Goal: Task Accomplishment & Management: Manage account settings

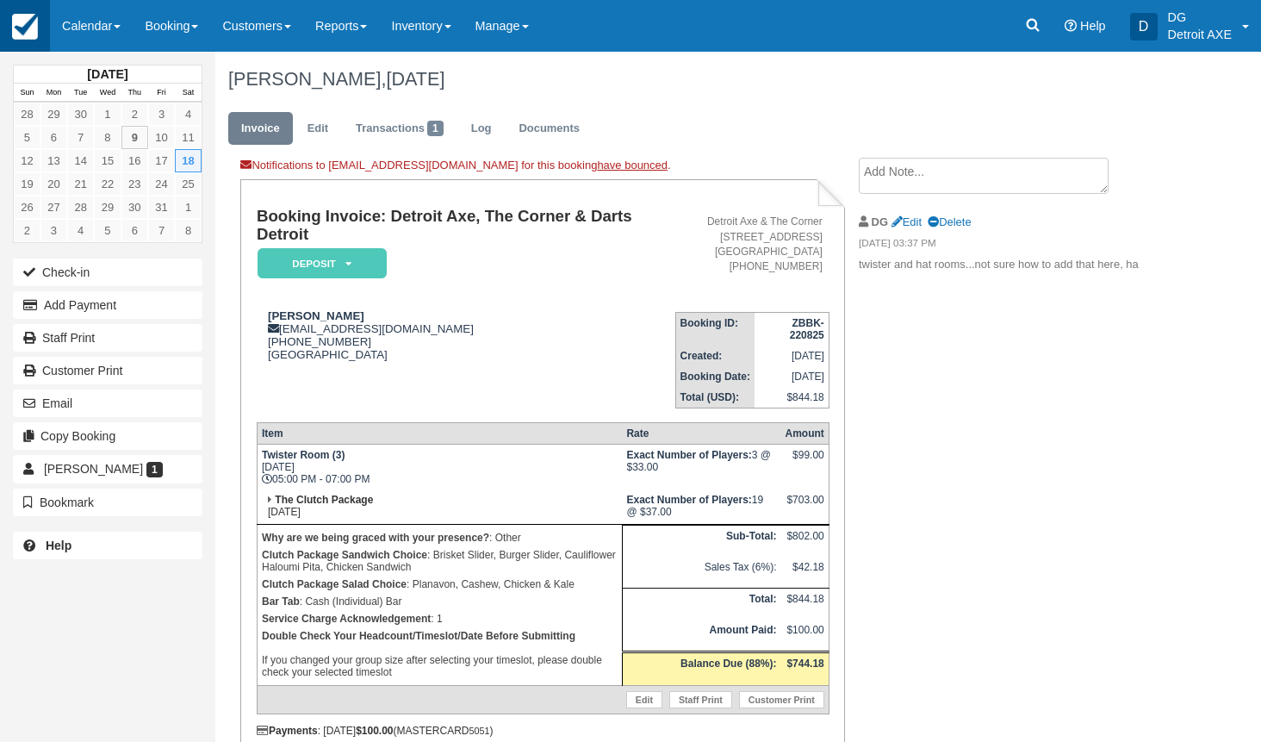
click at [29, 34] on img at bounding box center [25, 27] width 26 height 26
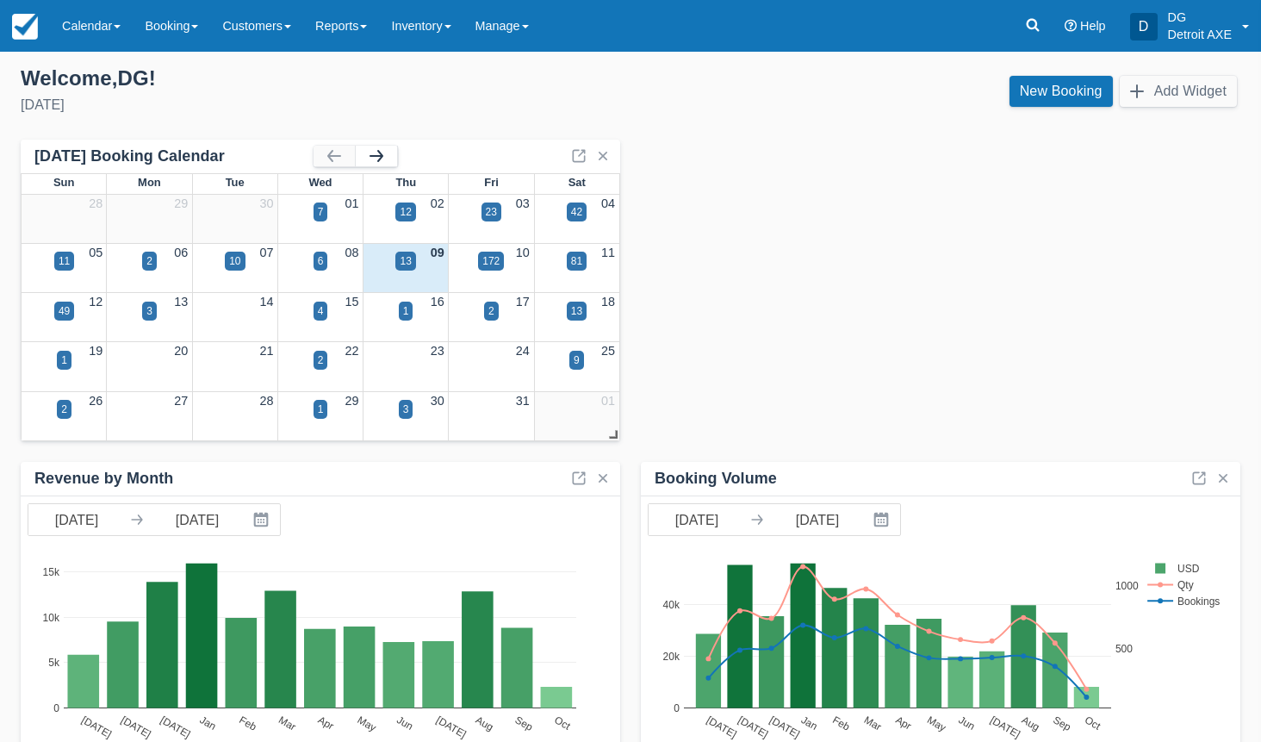
click at [374, 161] on button "button" at bounding box center [376, 156] width 41 height 21
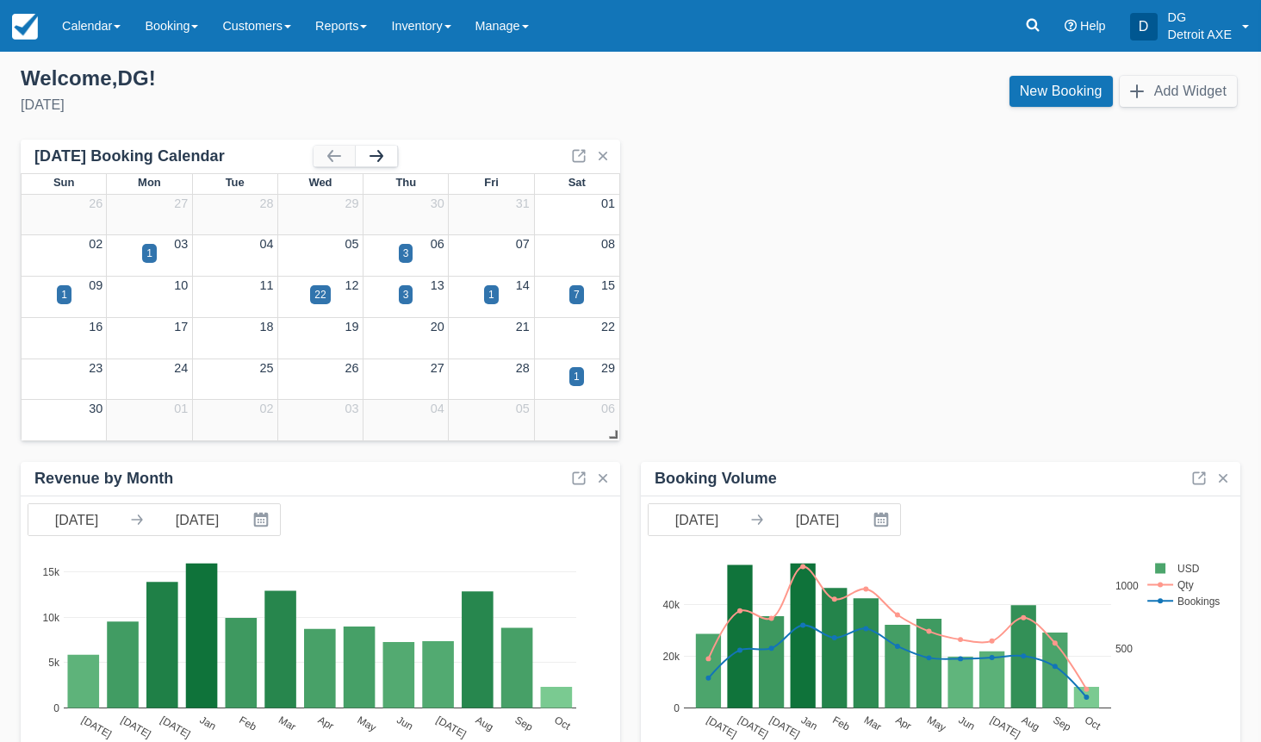
click at [374, 160] on button "button" at bounding box center [376, 156] width 41 height 21
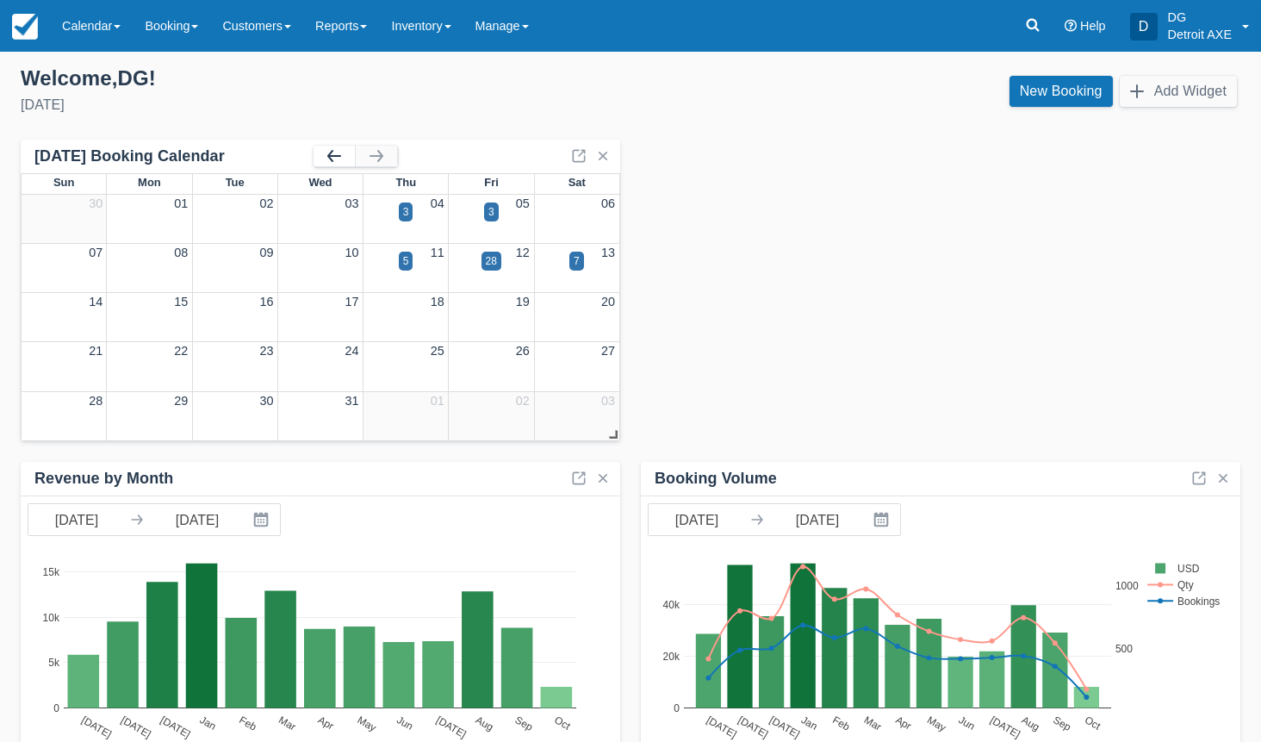
click at [338, 160] on button "button" at bounding box center [334, 156] width 41 height 21
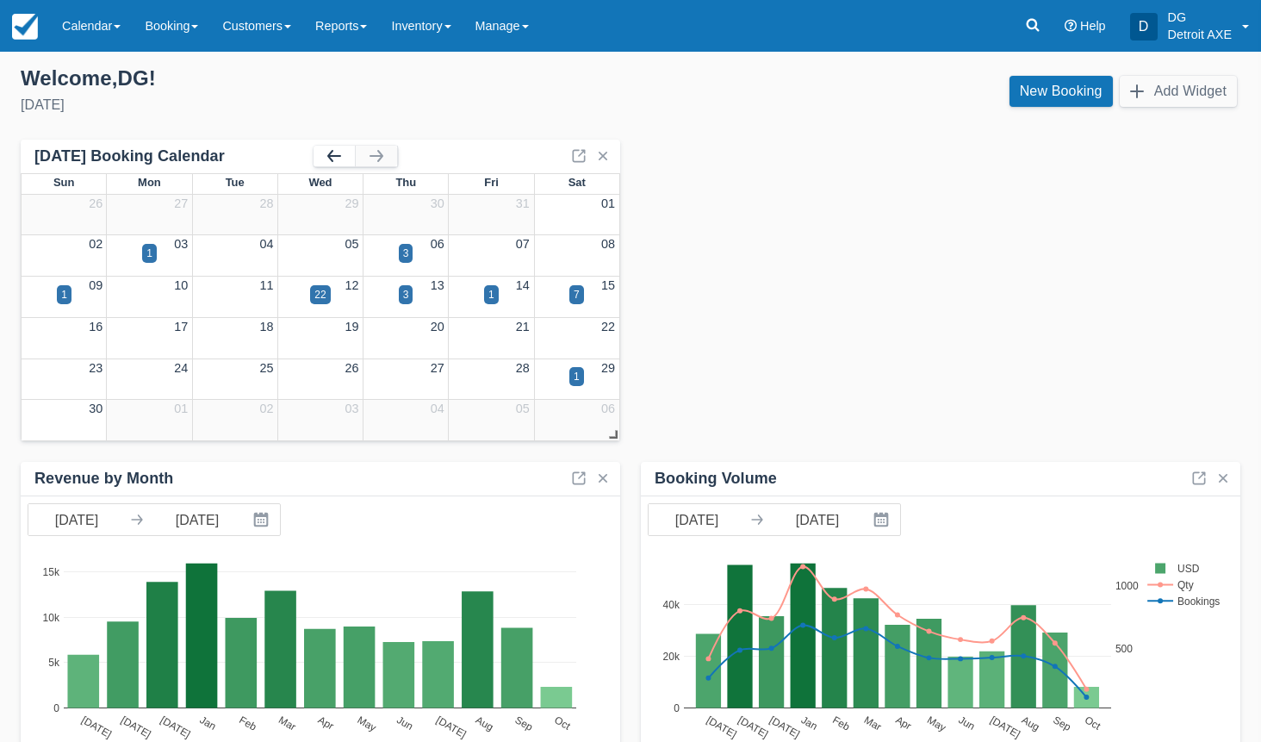
click at [337, 158] on button "button" at bounding box center [334, 156] width 41 height 21
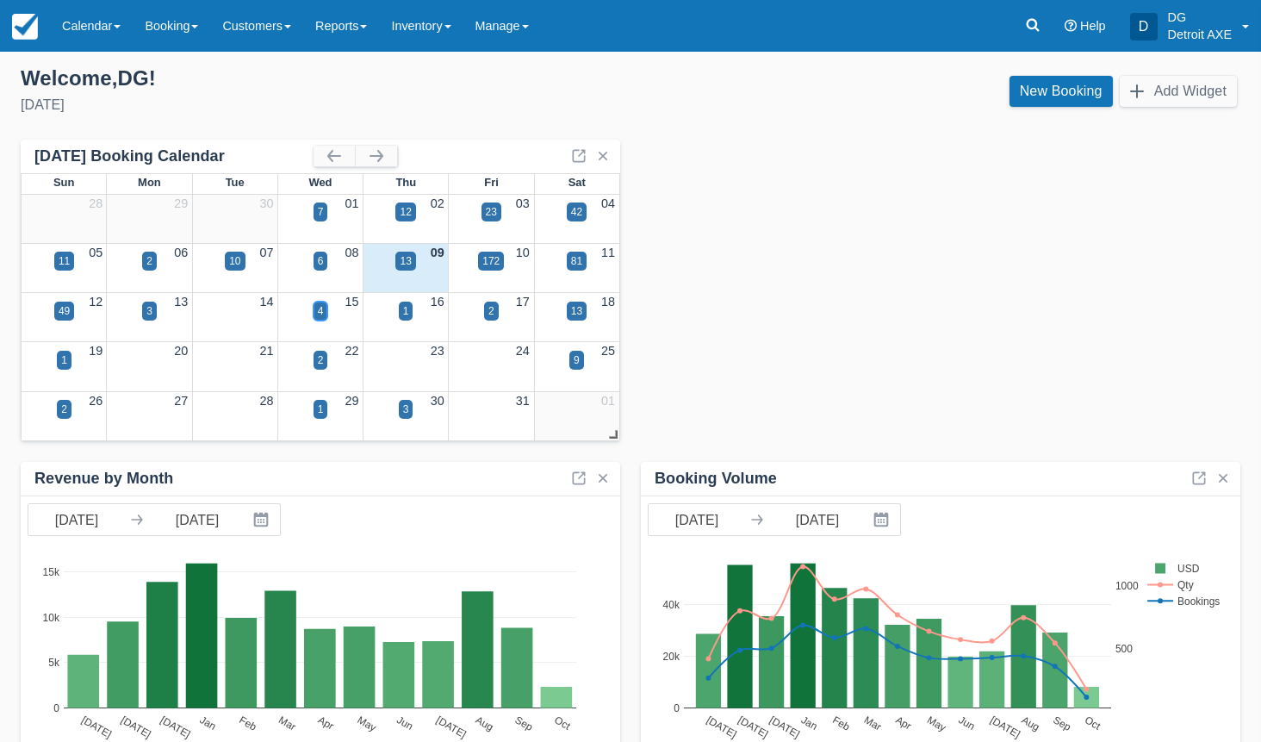
click at [322, 313] on div "4" at bounding box center [321, 311] width 6 height 16
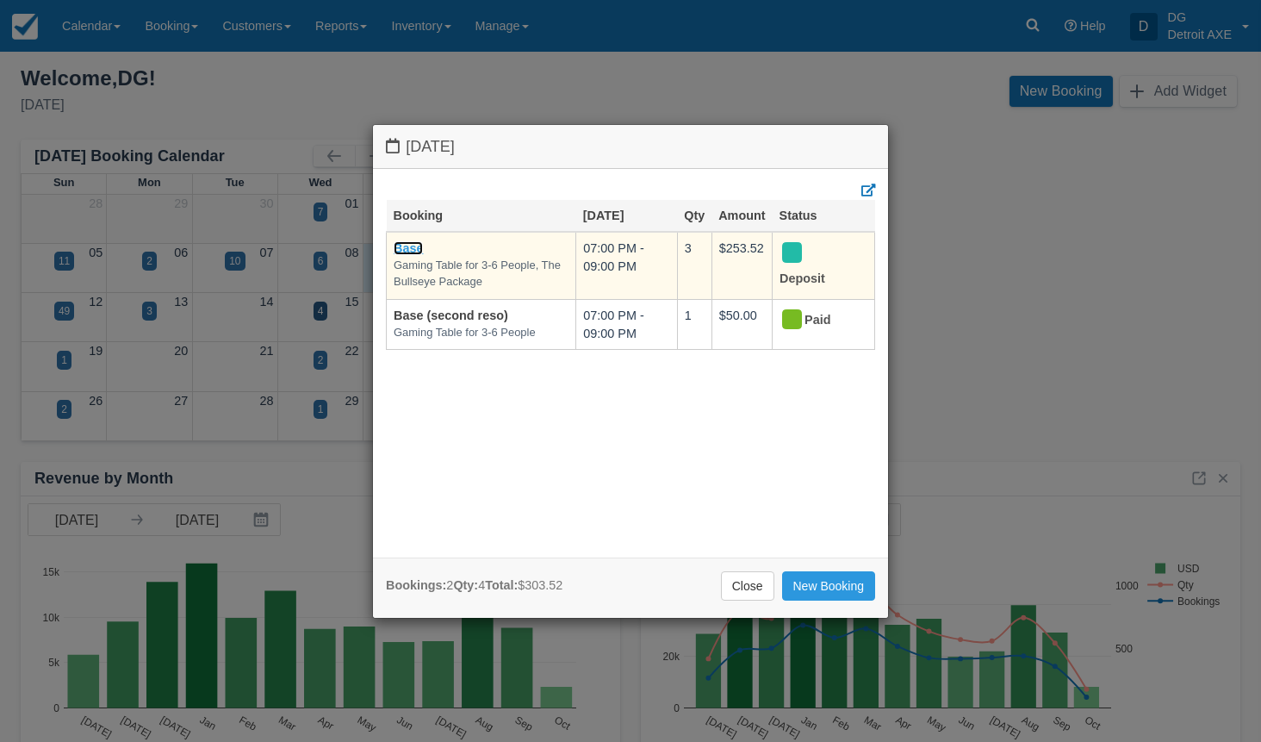
click at [422, 249] on link "Base" at bounding box center [408, 248] width 29 height 14
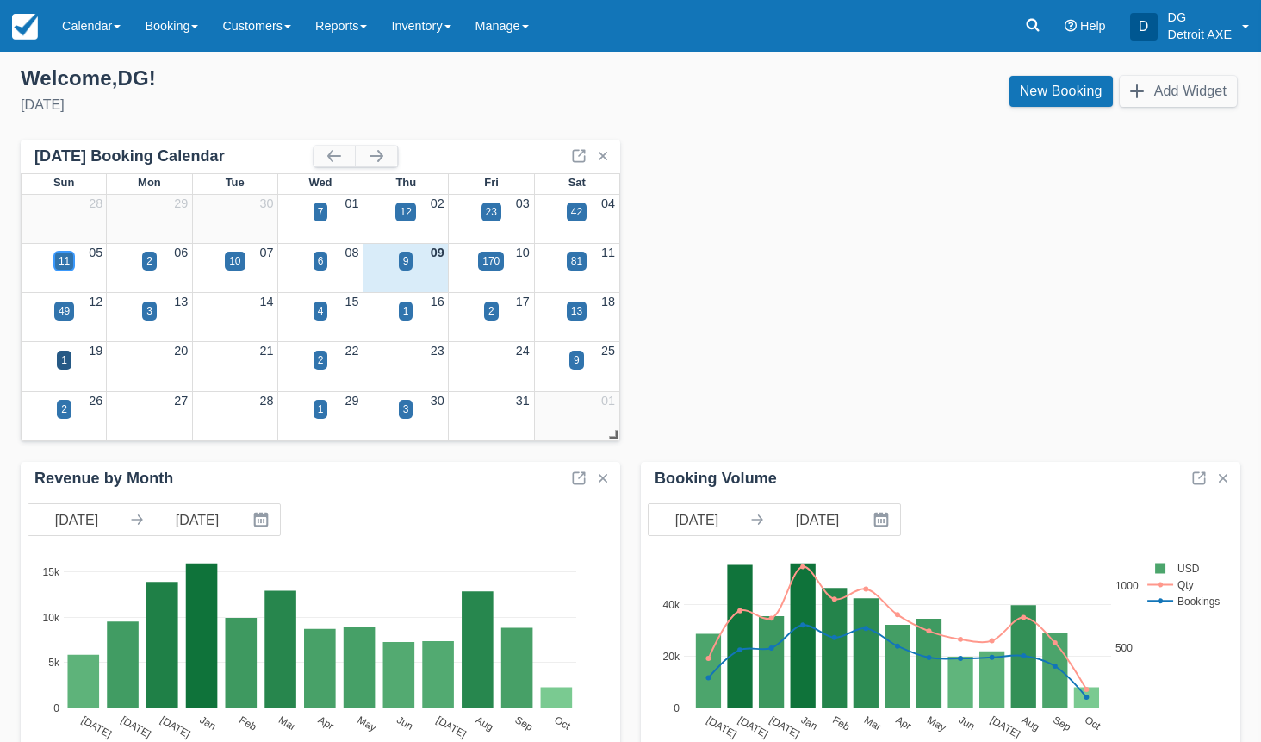
click at [71, 257] on div "11" at bounding box center [64, 261] width 20 height 19
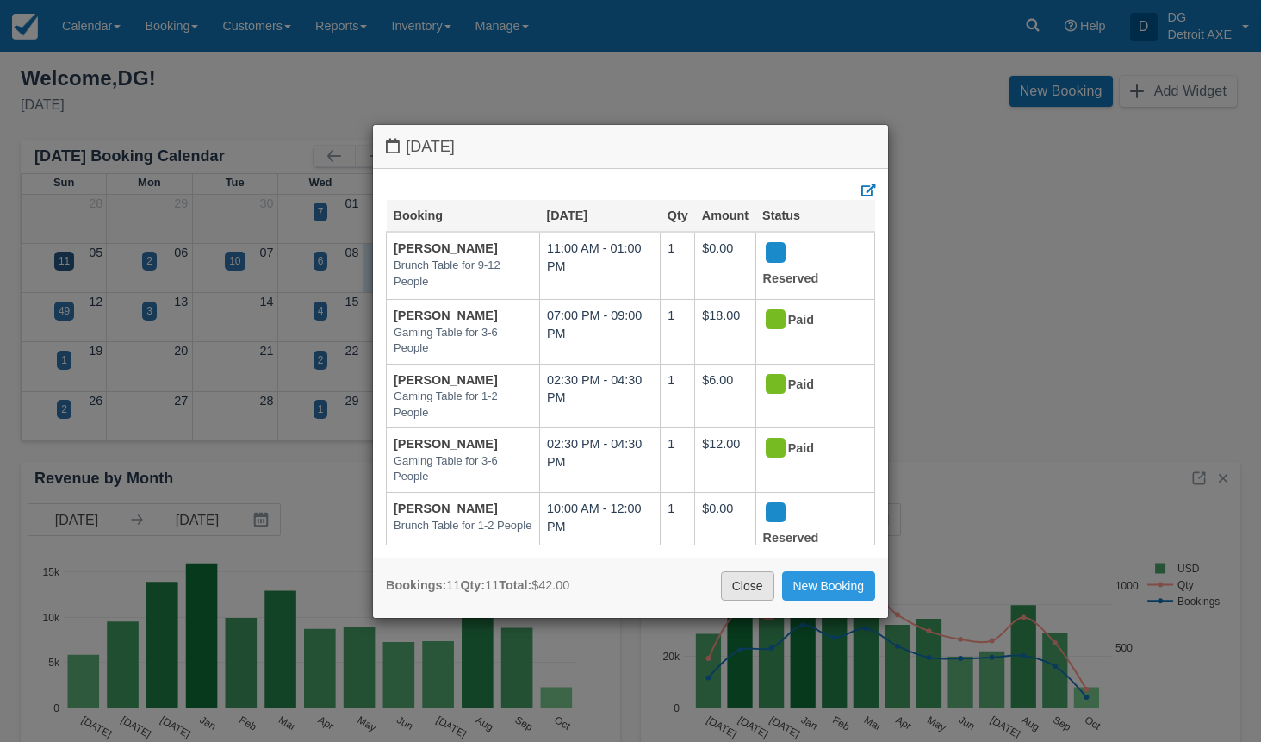
click at [768, 585] on link "Close" at bounding box center [747, 585] width 53 height 29
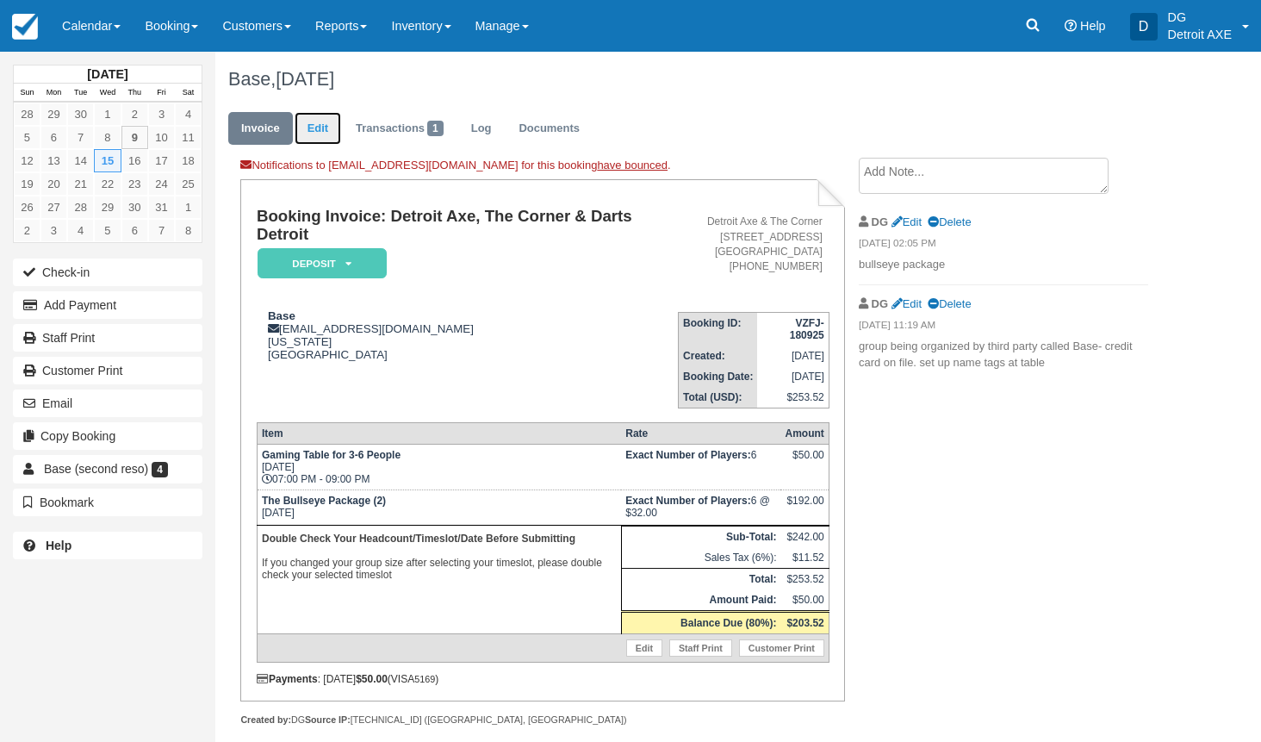
click at [314, 121] on link "Edit" at bounding box center [318, 129] width 47 height 34
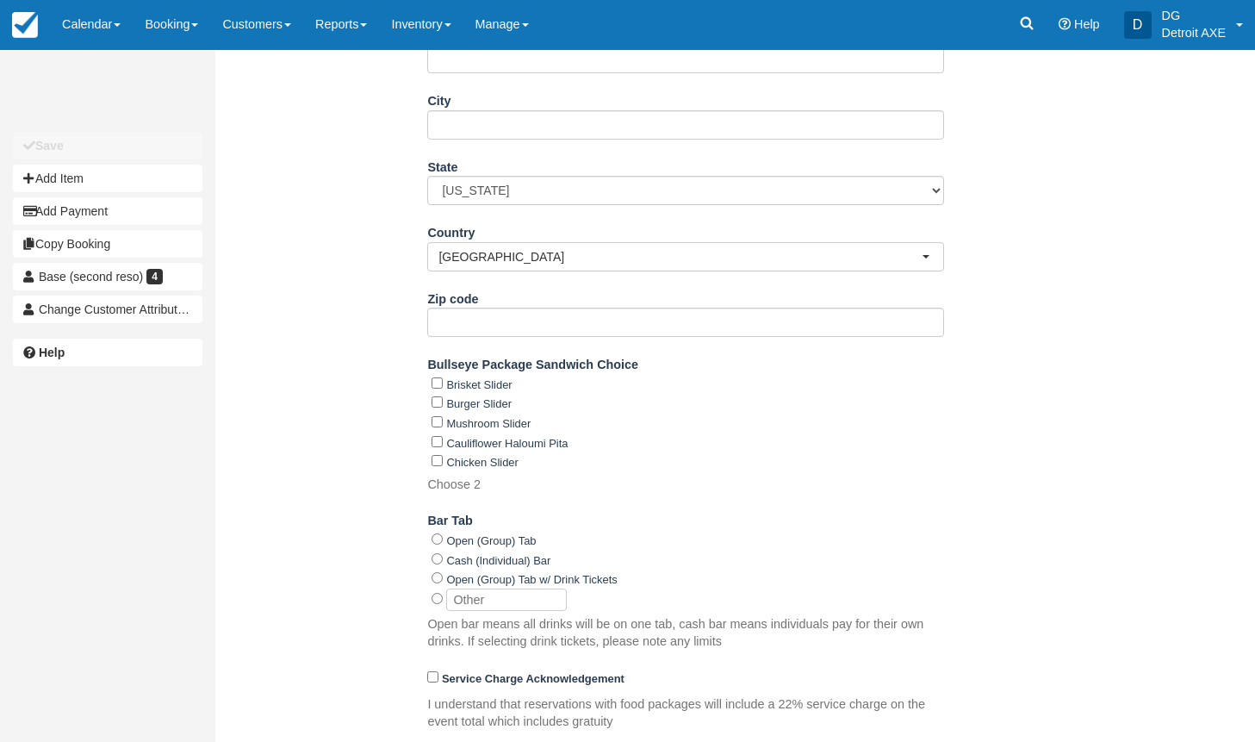
scroll to position [698, 0]
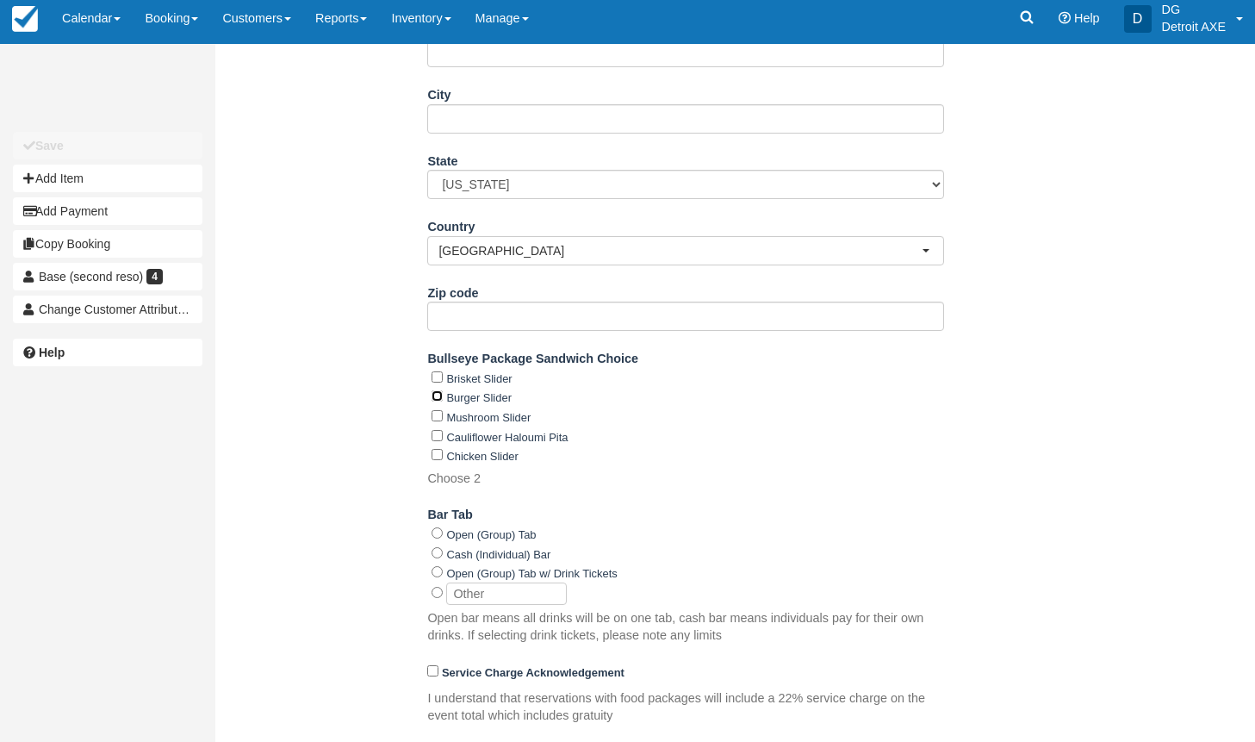
click at [438, 394] on input "Burger Slider" at bounding box center [437, 395] width 11 height 11
checkbox input "true"
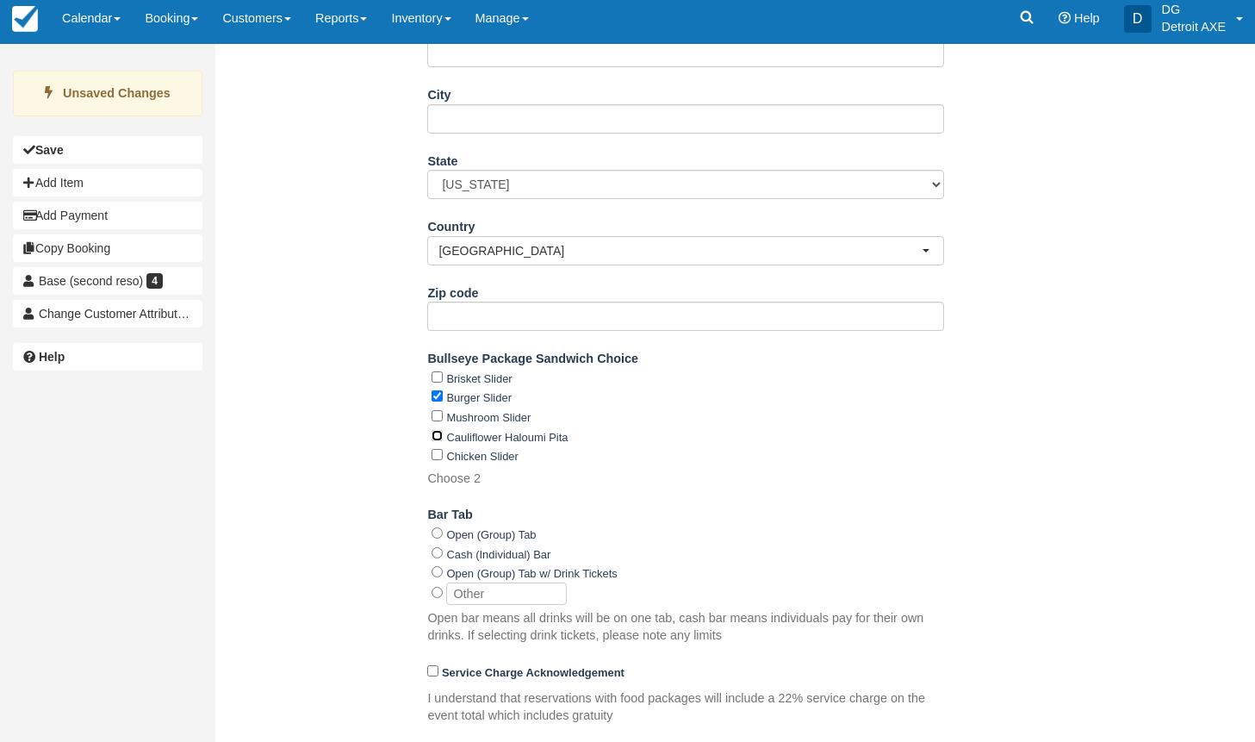
click at [437, 434] on input "Cauliflower Haloumi Pita" at bounding box center [437, 435] width 11 height 11
checkbox input "true"
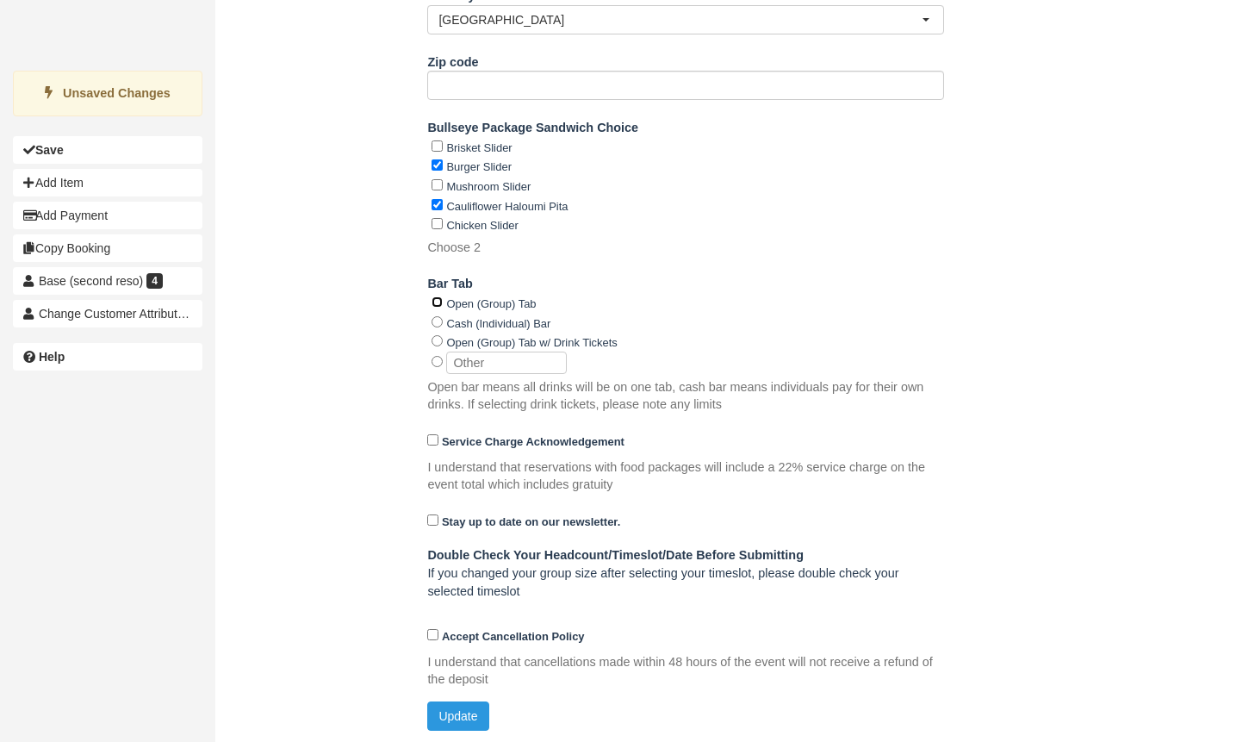
click at [435, 297] on input "Open (Group) Tab" at bounding box center [437, 301] width 11 height 11
radio input "true"
click at [467, 707] on button "Update" at bounding box center [457, 715] width 61 height 29
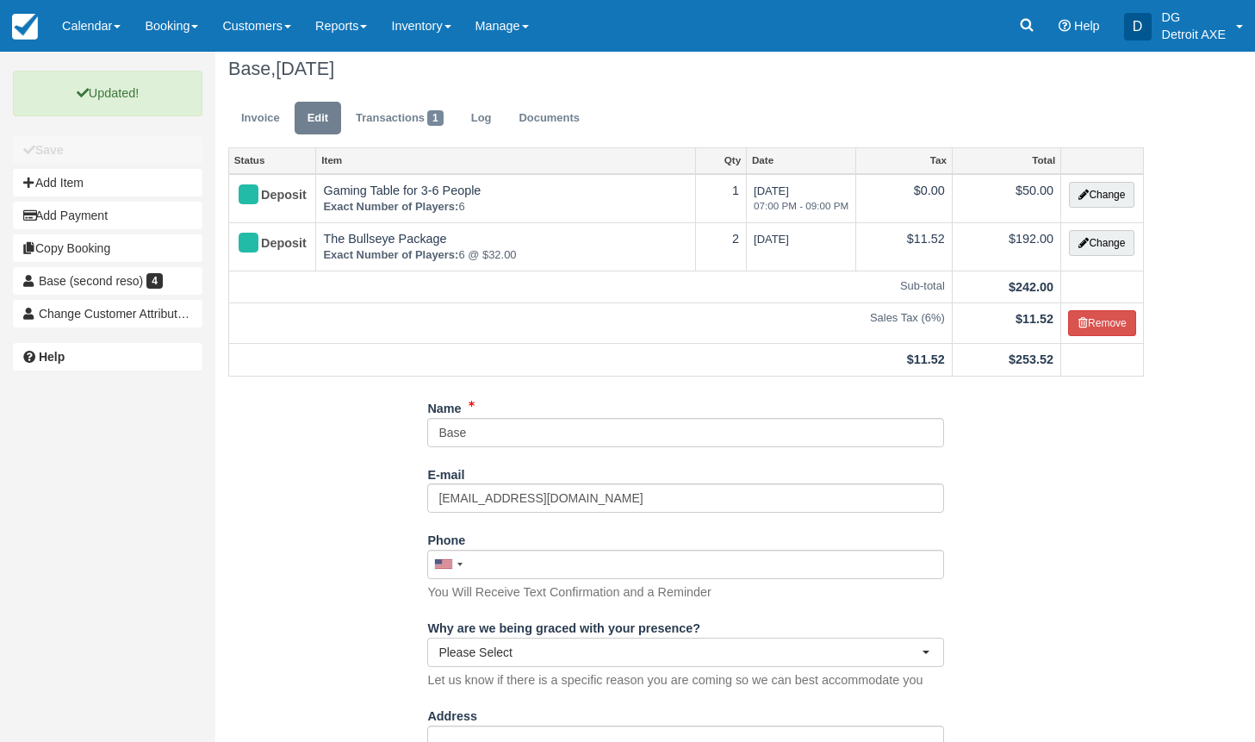
scroll to position [0, 0]
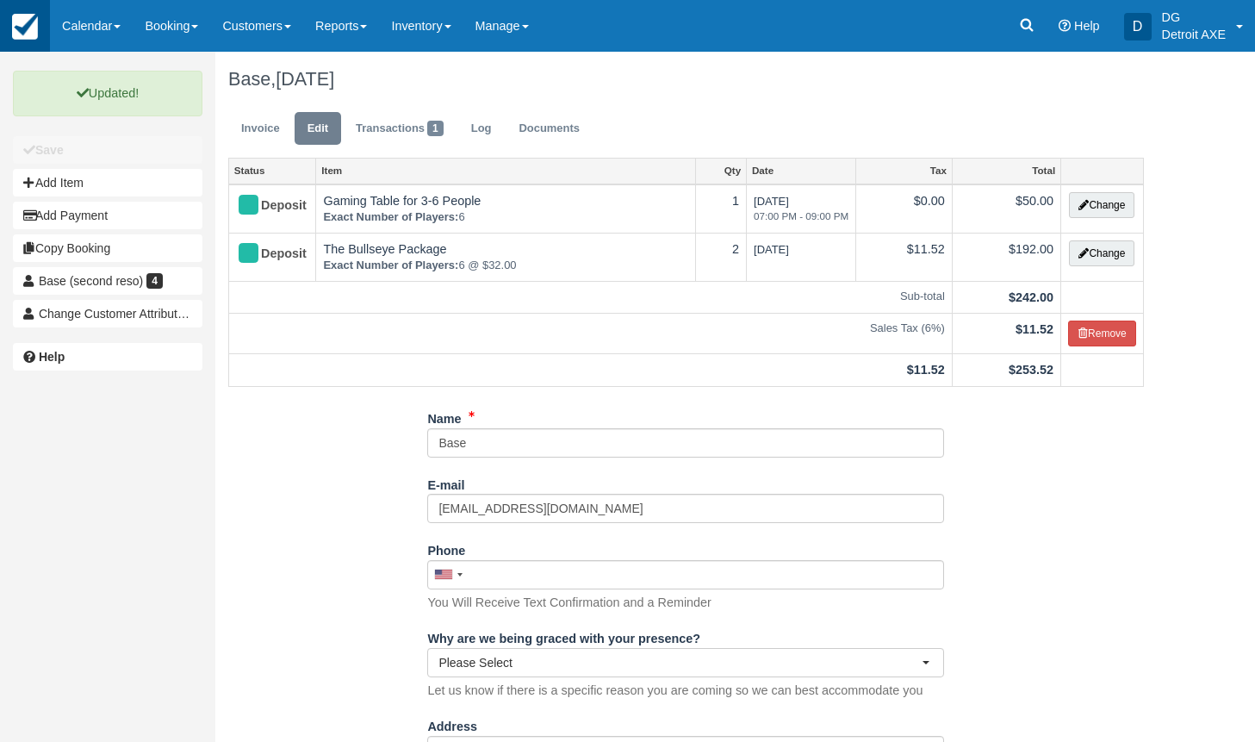
click at [32, 30] on img at bounding box center [25, 27] width 26 height 26
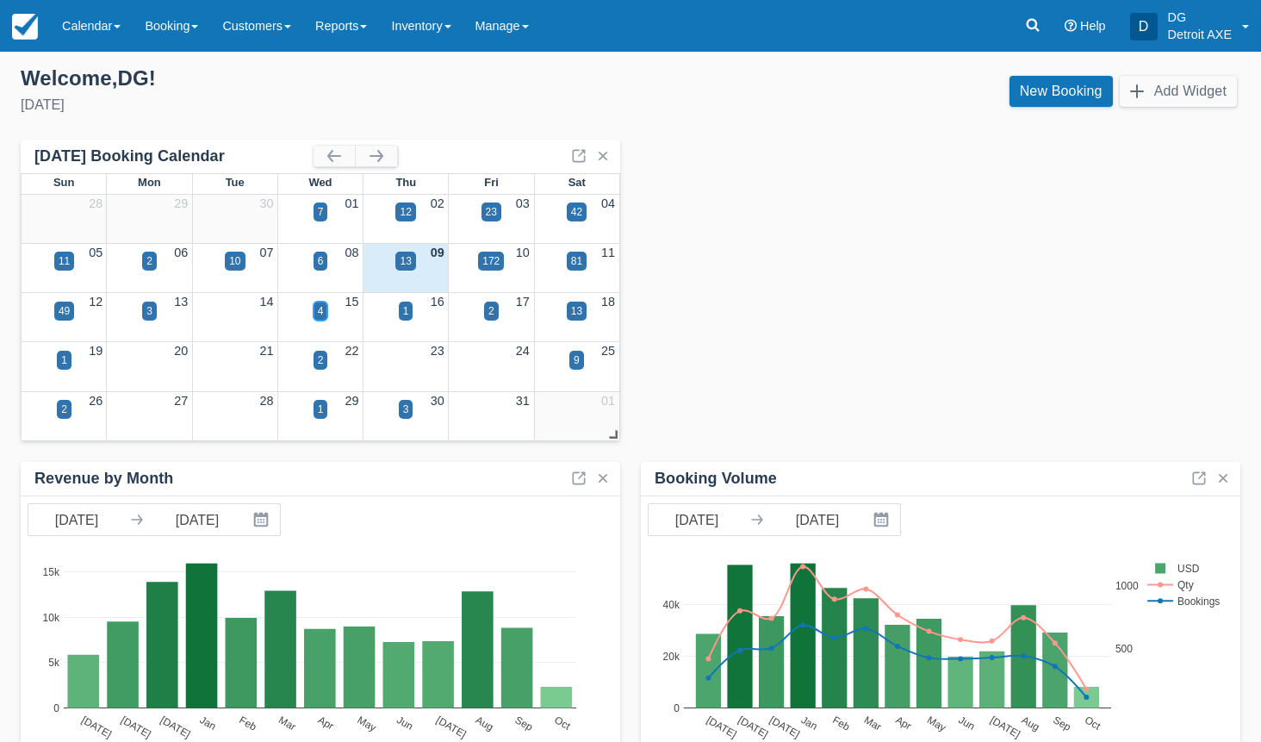
click at [324, 304] on div "4" at bounding box center [321, 310] width 15 height 19
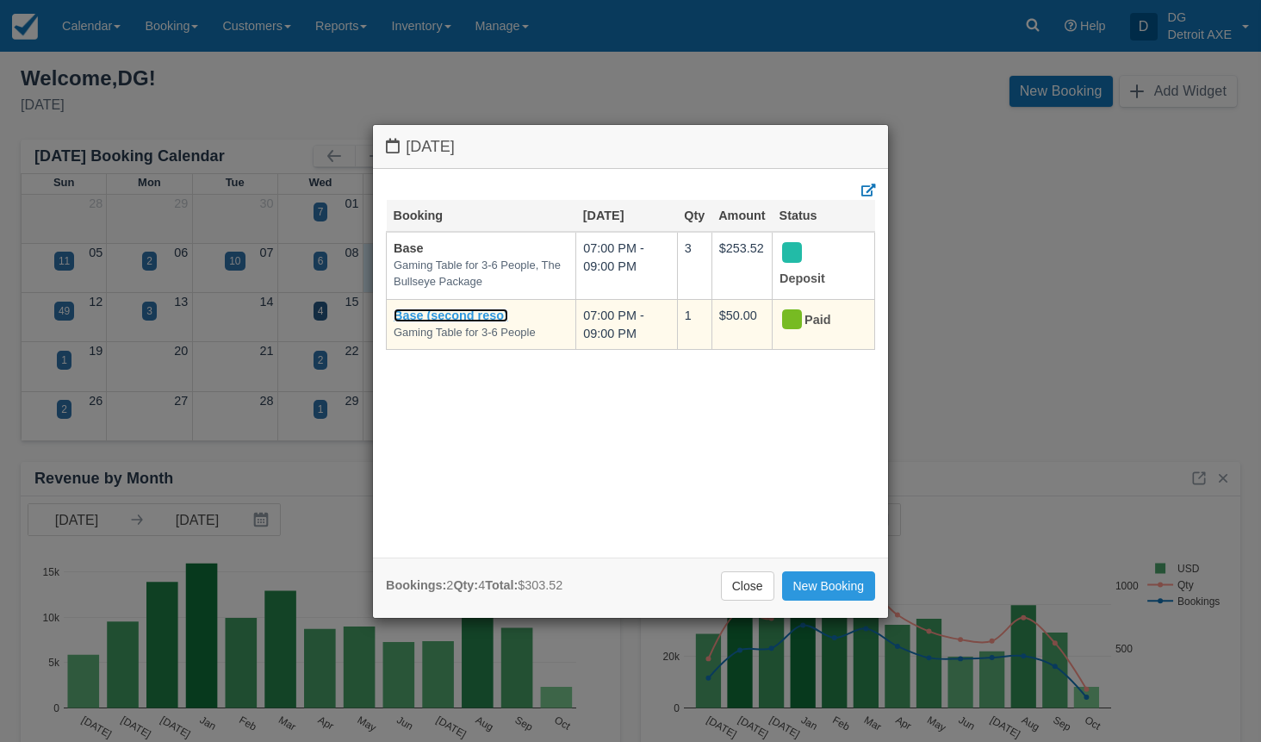
click at [456, 308] on link "Base (second reso)" at bounding box center [451, 315] width 115 height 14
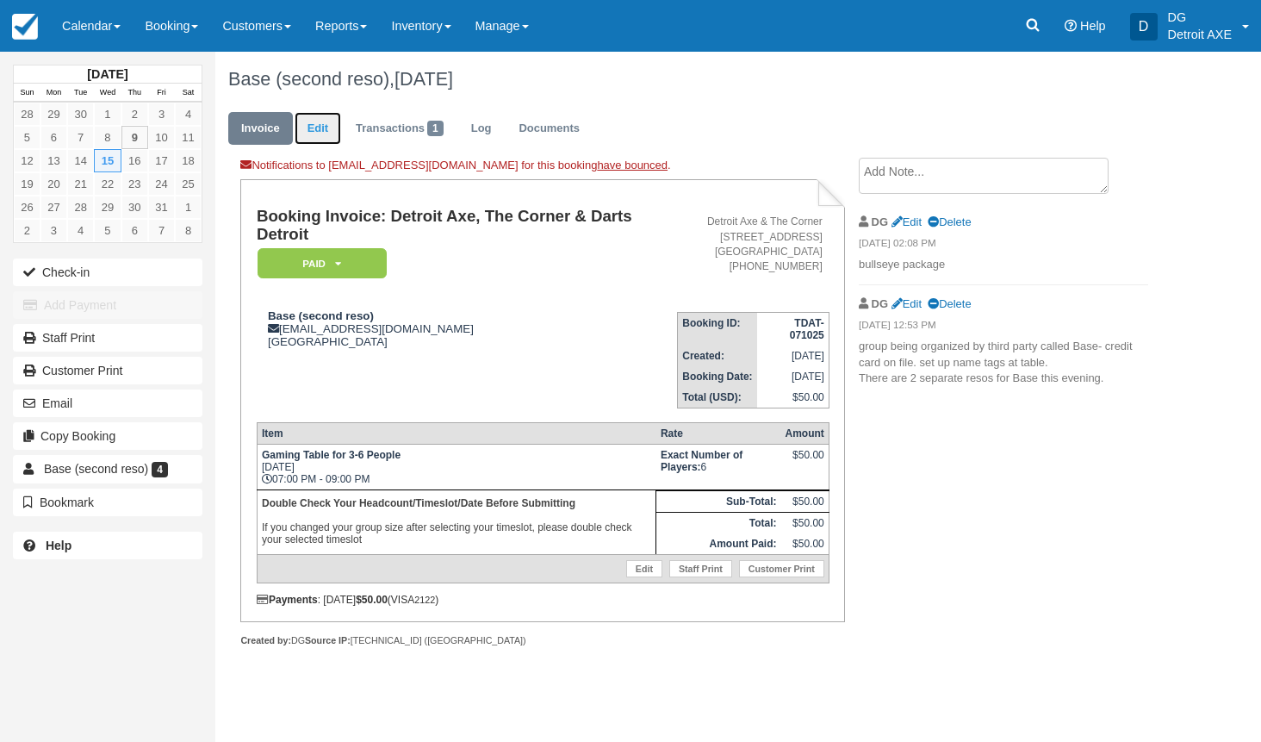
click at [324, 127] on link "Edit" at bounding box center [318, 129] width 47 height 34
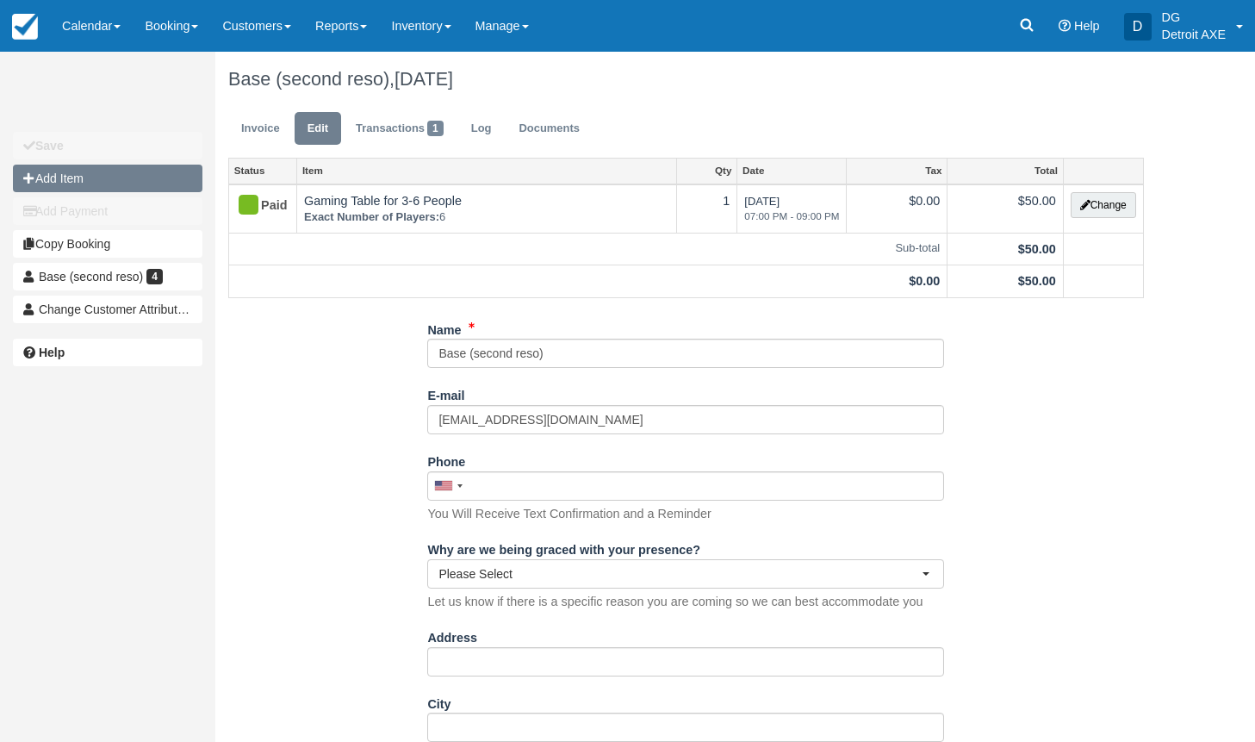
click at [104, 171] on button "Add Item" at bounding box center [107, 179] width 189 height 28
type input "0.00"
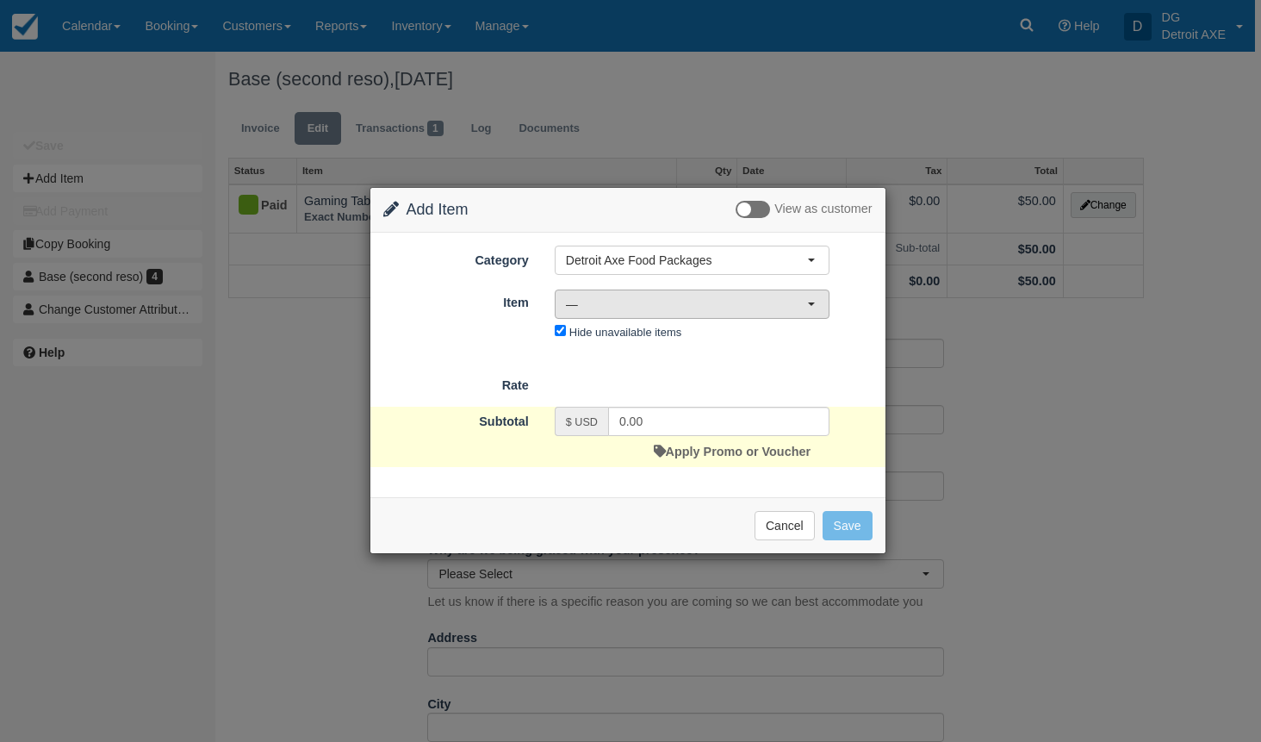
click at [651, 303] on span "—" at bounding box center [686, 303] width 241 height 17
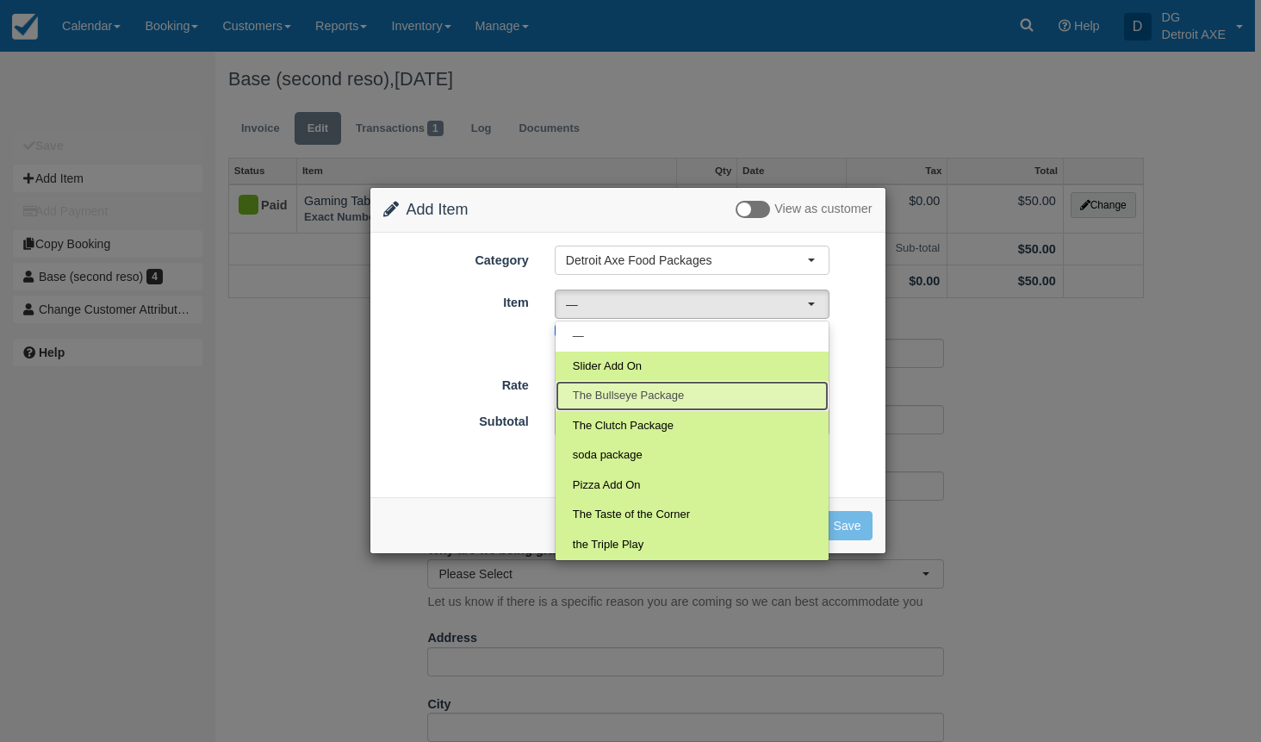
click at [654, 408] on link "The Bullseye Package" at bounding box center [692, 396] width 273 height 30
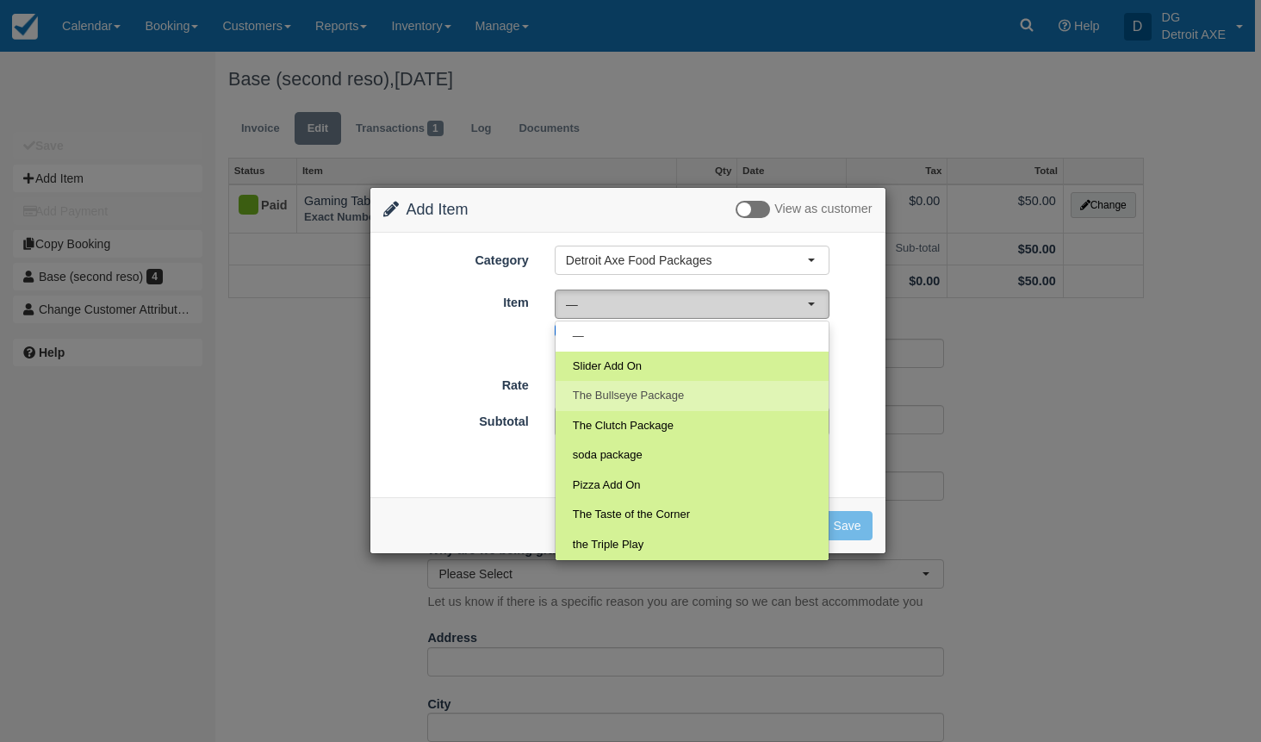
select select "41"
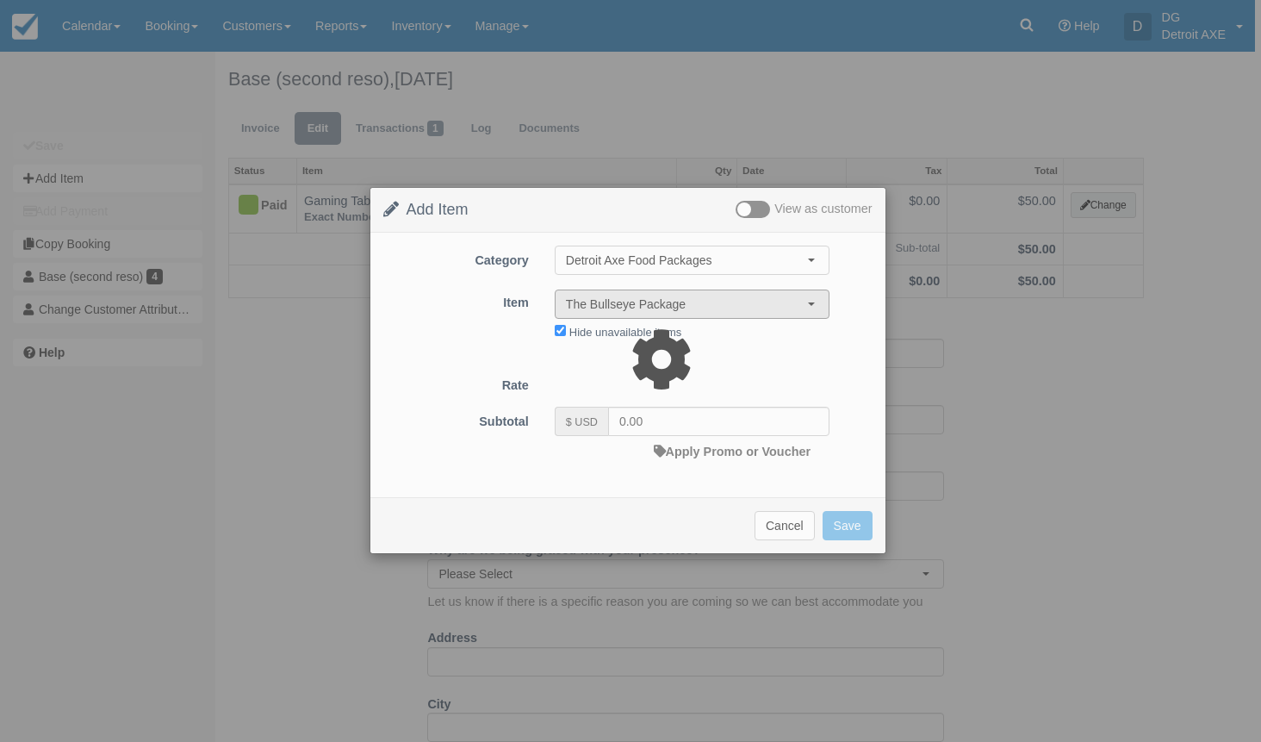
type input "96.00"
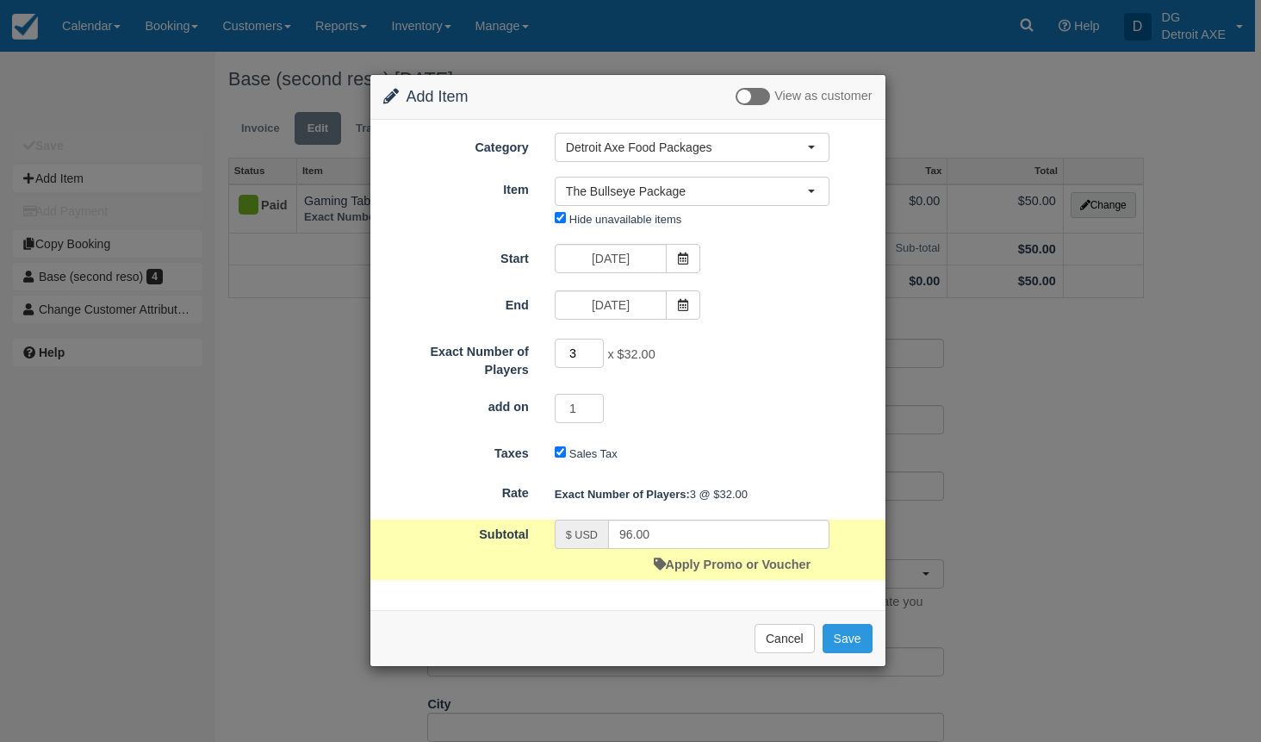
click at [588, 363] on input "3" at bounding box center [580, 353] width 50 height 29
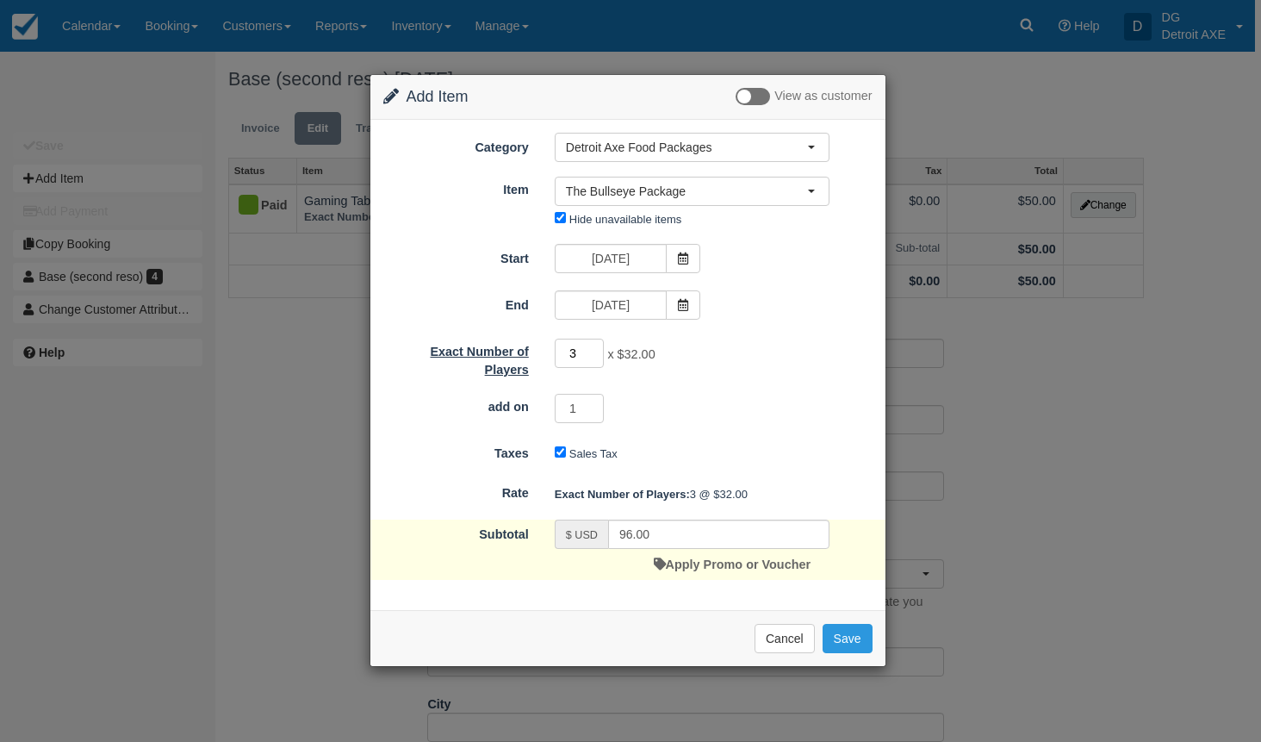
drag, startPoint x: 587, startPoint y: 362, endPoint x: 540, endPoint y: 348, distance: 48.5
click at [542, 350] on div "3 x $32.00 Required." at bounding box center [692, 356] width 301 height 34
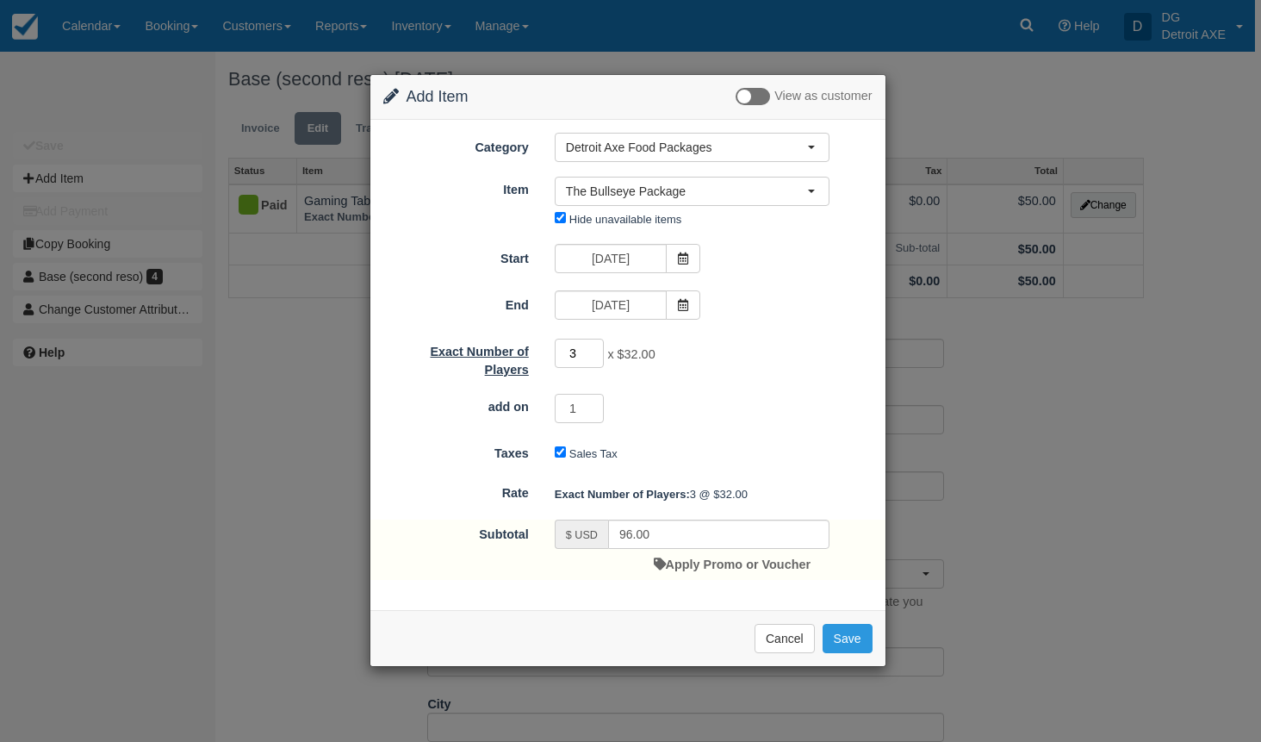
type input "6"
type input "192.00"
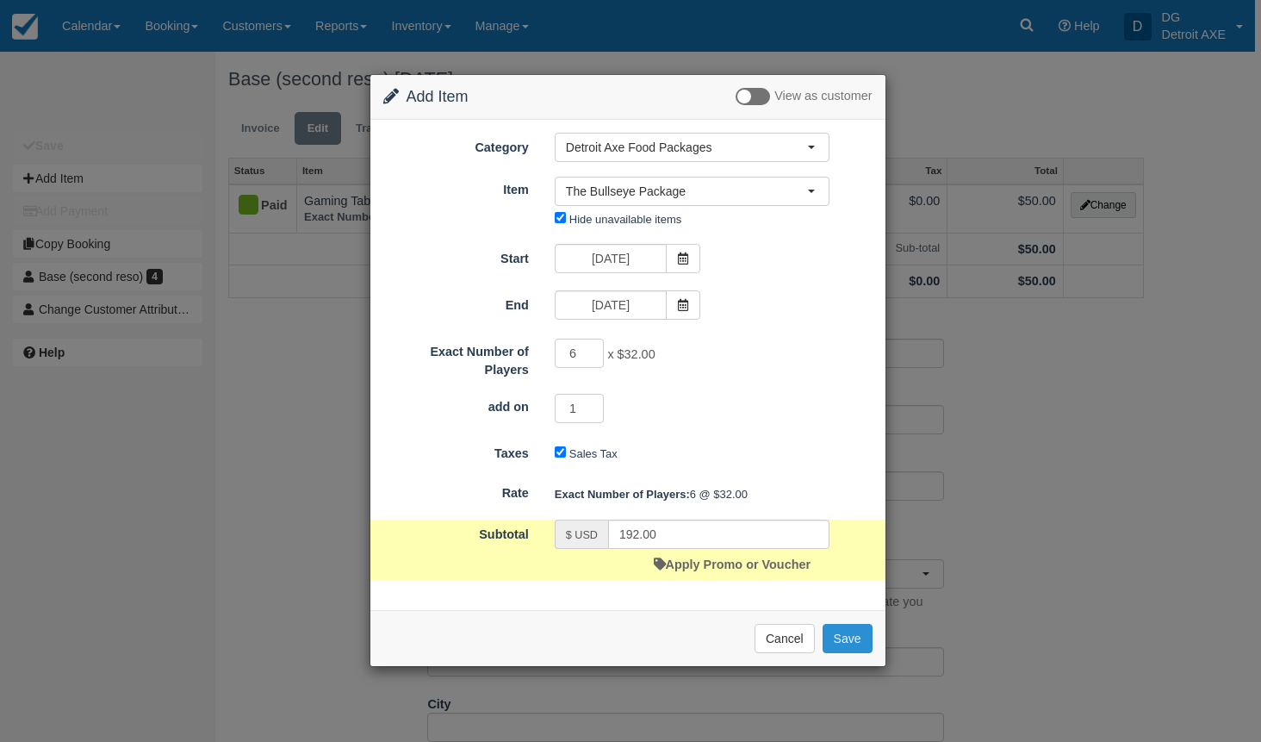
click at [852, 639] on button "Save" at bounding box center [848, 638] width 50 height 29
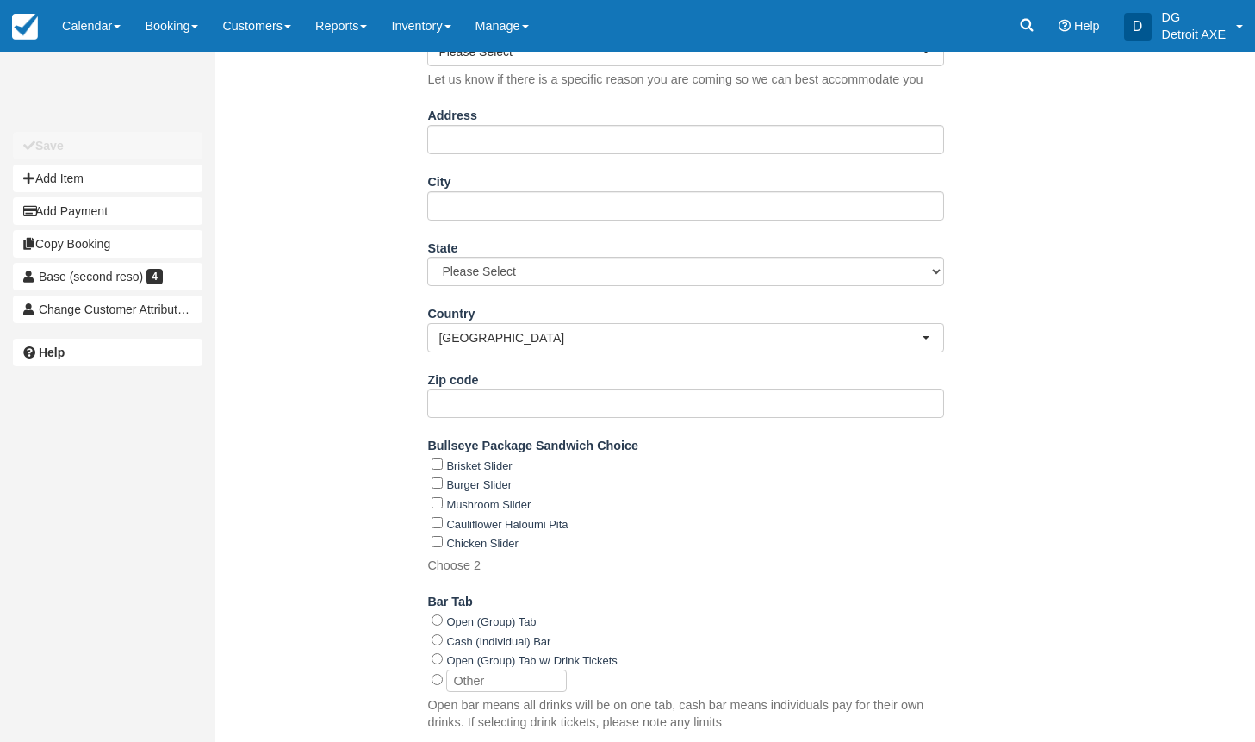
scroll to position [686, 0]
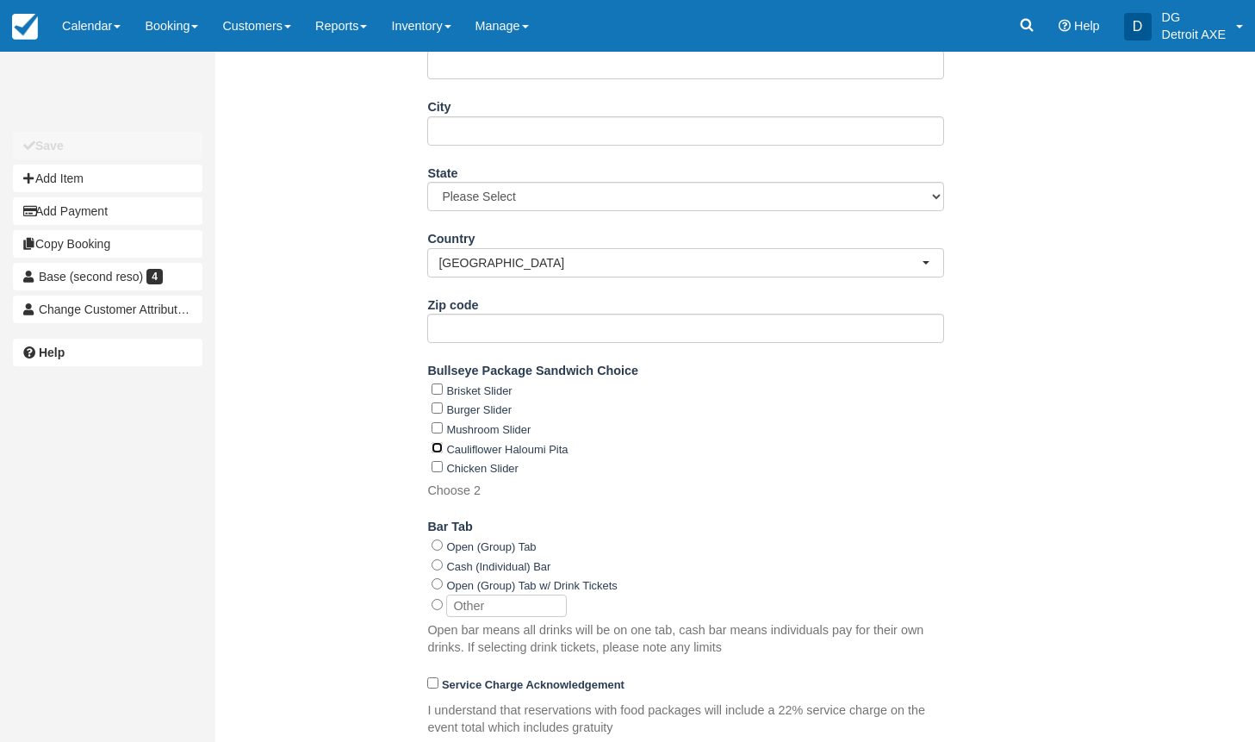
click at [436, 446] on input "Cauliflower Haloumi Pita" at bounding box center [437, 447] width 11 height 11
checkbox input "true"
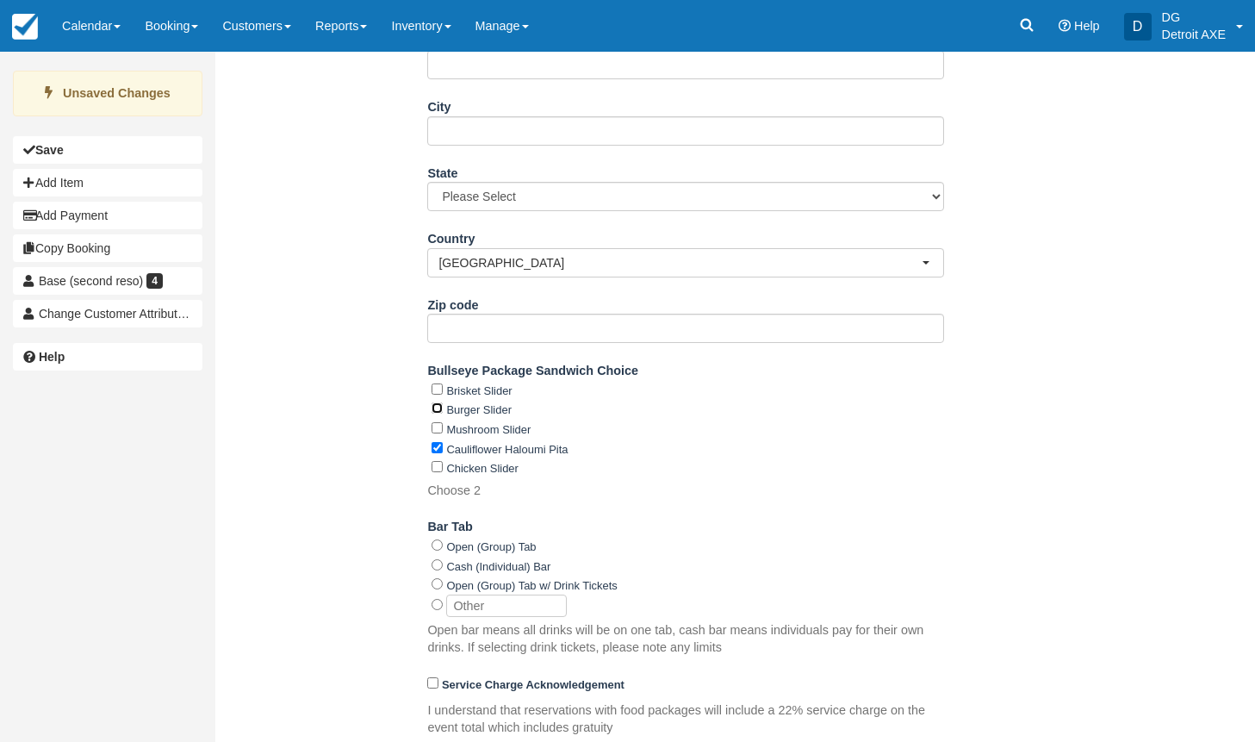
click at [433, 407] on input "Burger Slider" at bounding box center [437, 407] width 11 height 11
checkbox input "true"
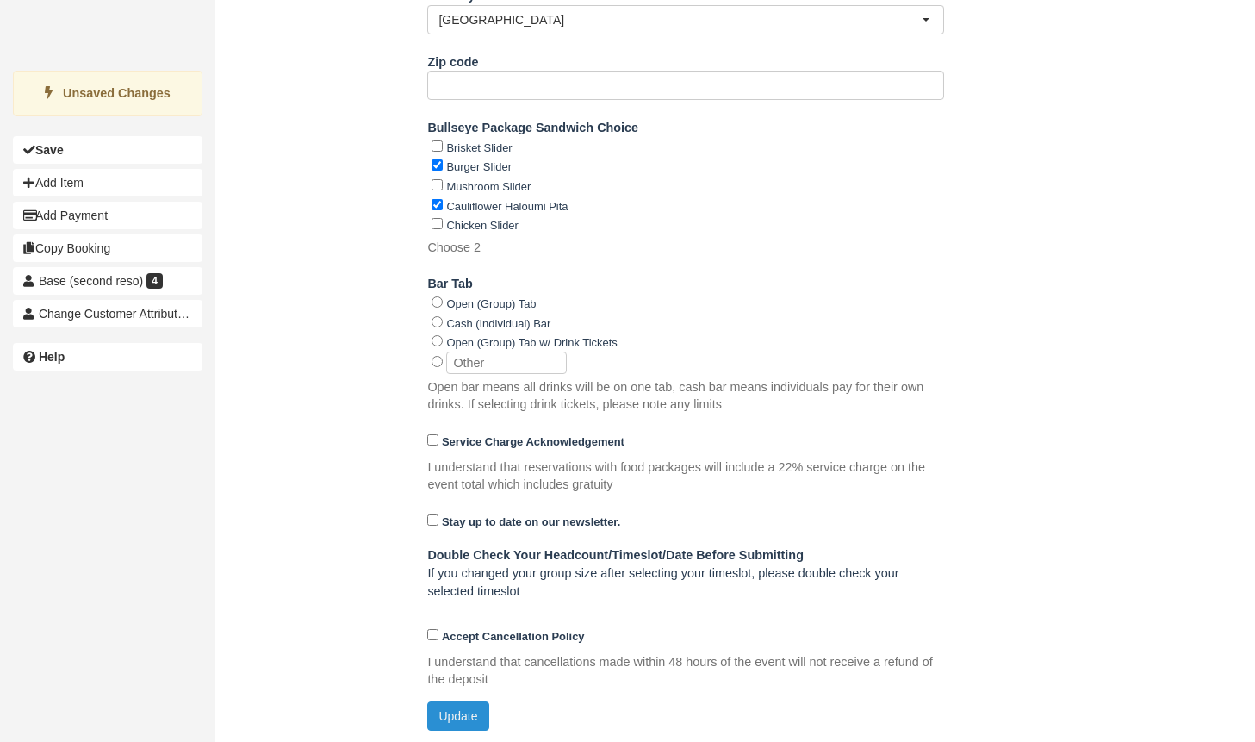
click at [444, 715] on button "Update" at bounding box center [457, 715] width 61 height 29
